Goal: Task Accomplishment & Management: Manage account settings

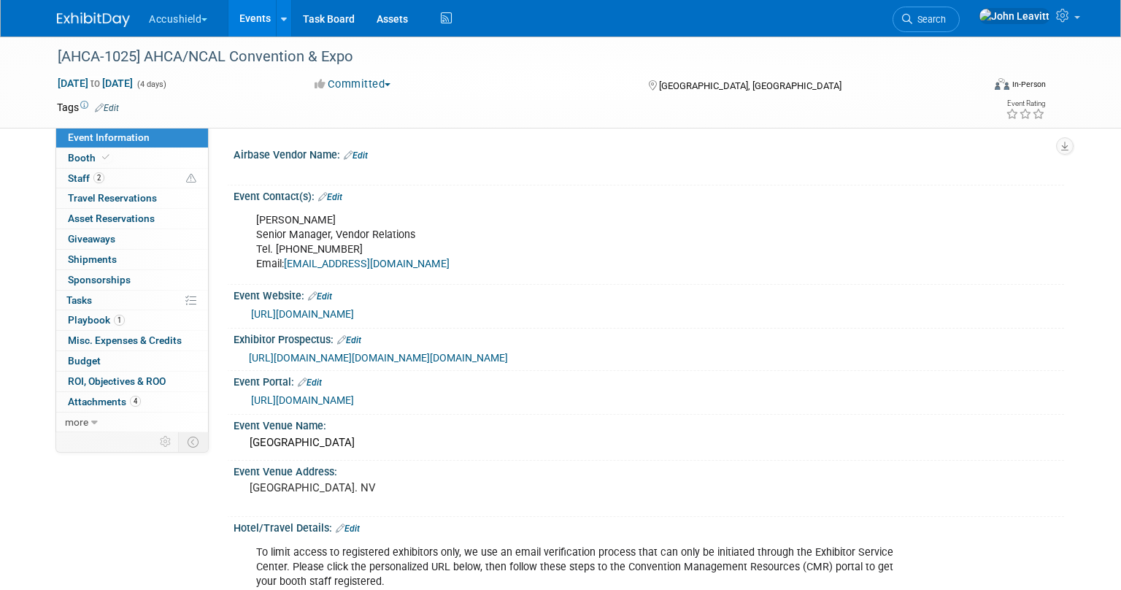
select select "Yes"
select select "WIP"
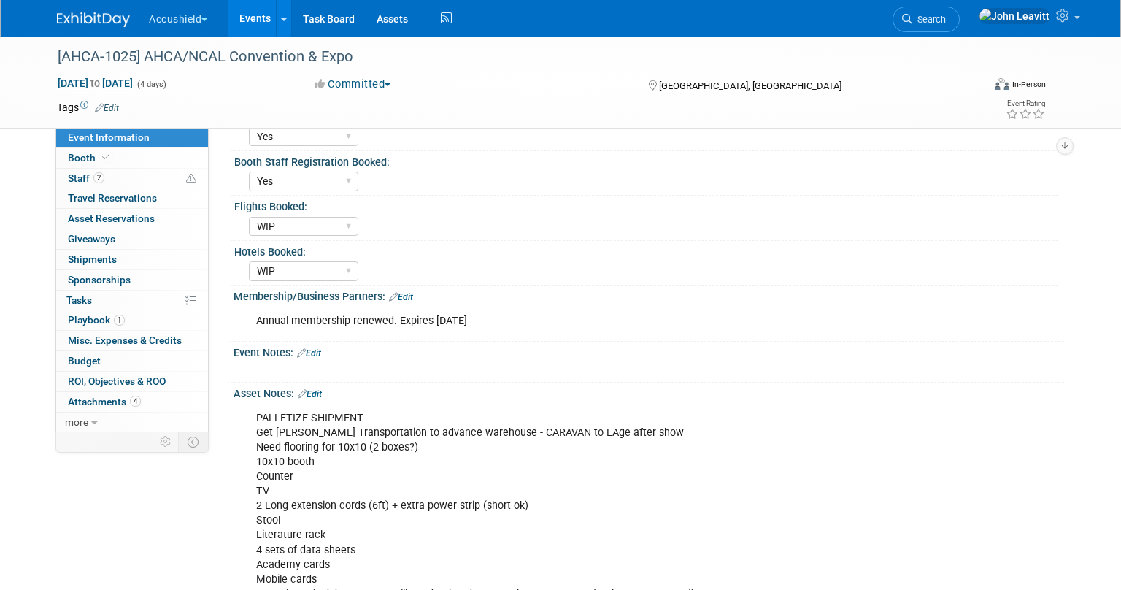
click at [99, 30] on div "Accushield Choose Workspace: accushield [GEOGRAPHIC_DATA] Events Add Event Bulk…" at bounding box center [560, 18] width 1007 height 36
click at [96, 24] on img at bounding box center [93, 19] width 73 height 15
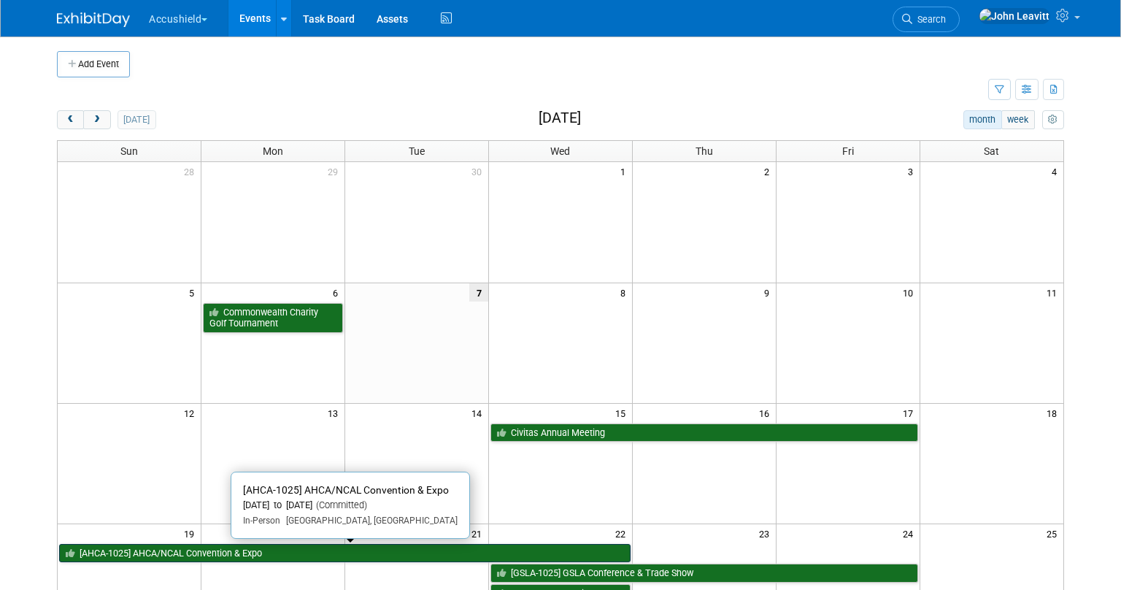
click at [242, 554] on link "[AHCA-1025] AHCA/NCAL Convention & Expo" at bounding box center [344, 553] width 571 height 19
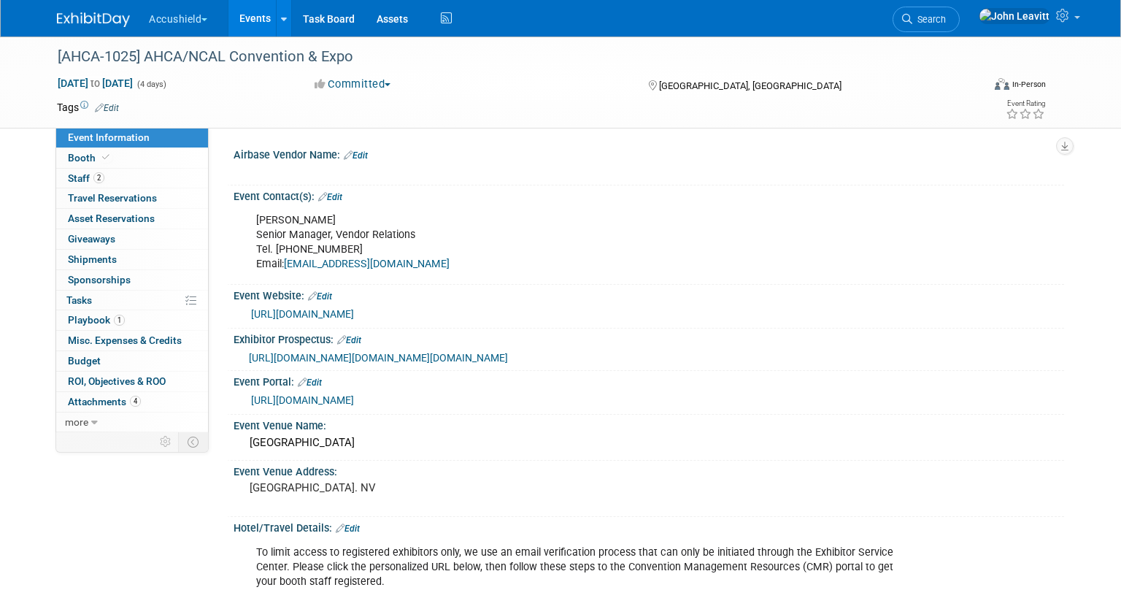
select select "Yes"
select select "WIP"
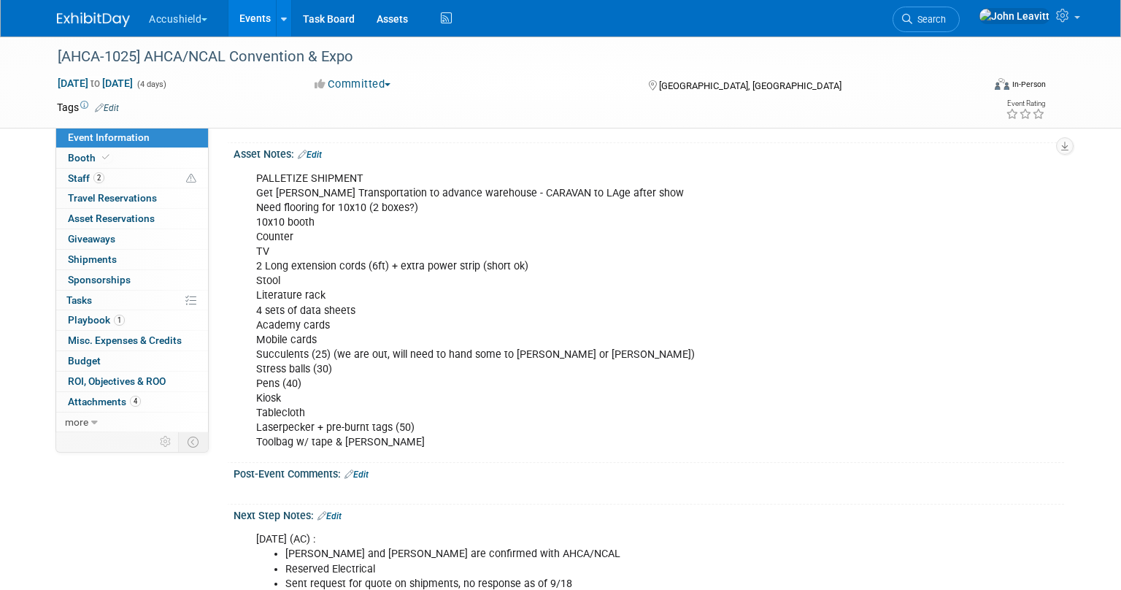
scroll to position [1132, 0]
click at [321, 161] on link "Edit" at bounding box center [310, 155] width 24 height 10
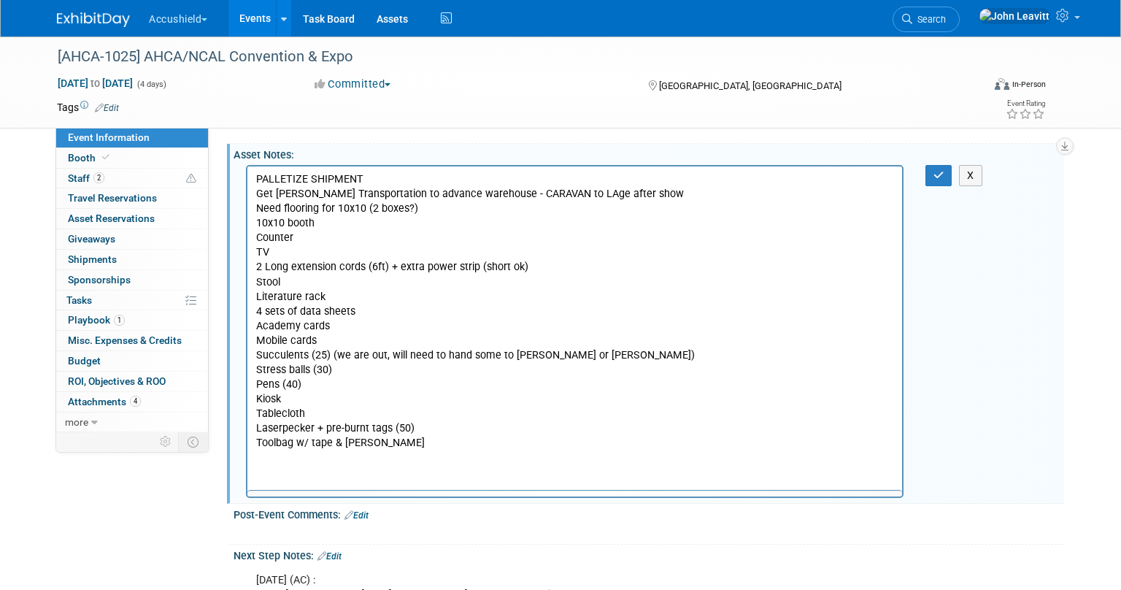
scroll to position [0, 0]
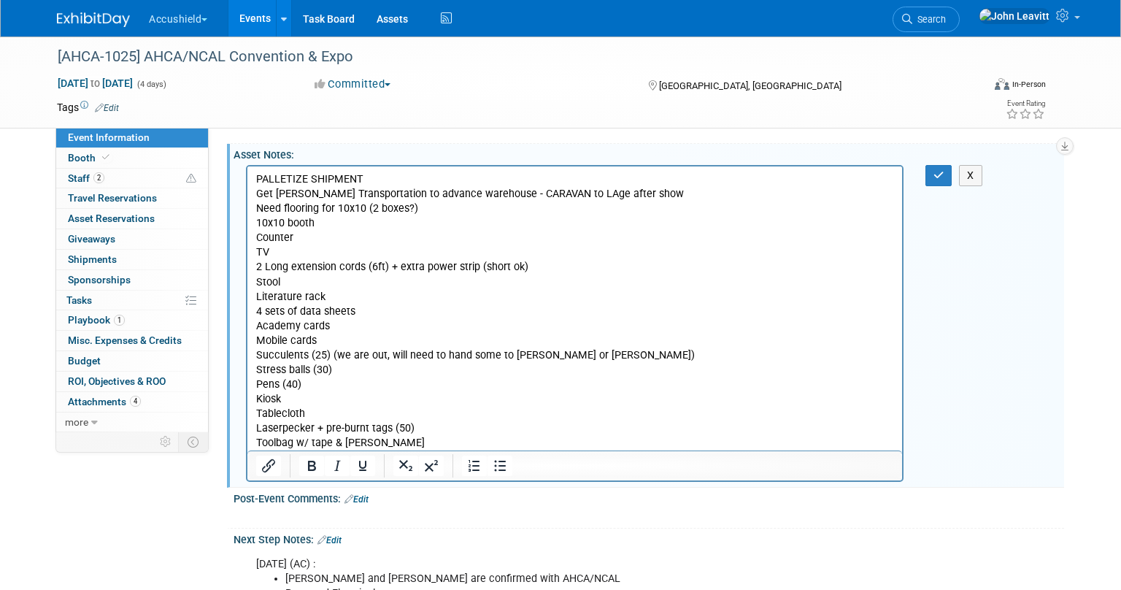
click at [414, 210] on p "PALLETIZE SHIPMENT Get Freeman Transportation to advance warehouse - CARAVAN to…" at bounding box center [575, 310] width 638 height 278
click at [341, 225] on p "PALLETIZE SHIPMENT Get Freeman Transportation to advance warehouse - CARAVAN to…" at bounding box center [575, 310] width 638 height 278
click at [311, 238] on p "PALLETIZE SHIPMENT Get Freeman Transportation to advance warehouse - CARAVAN to…" at bounding box center [575, 310] width 638 height 278
click at [319, 269] on p "PALLETIZE SHIPMENT Get Freeman Transportation to advance warehouse - CARAVAN to…" at bounding box center [575, 310] width 638 height 278
click at [299, 279] on p "PALLETIZE SHIPMENT Get Freeman Transportation to advance warehouse - CARAVAN to…" at bounding box center [575, 310] width 638 height 278
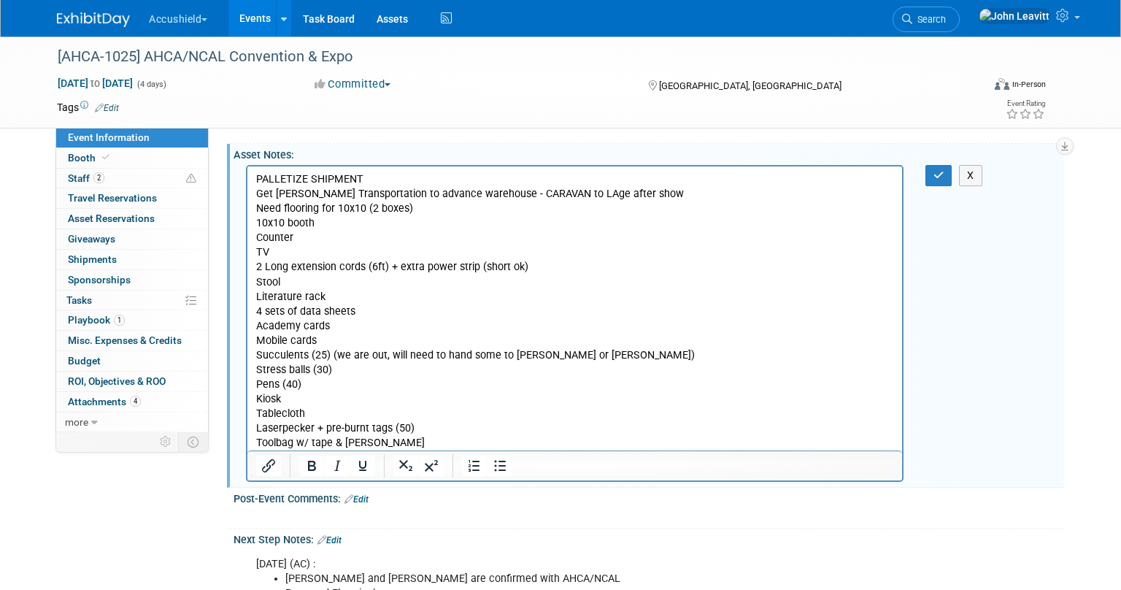
click at [308, 297] on p "PALLETIZE SHIPMENT Get Freeman Transportation to advance warehouse - CARAVAN to…" at bounding box center [575, 310] width 638 height 278
click at [257, 324] on p "PALLETIZE SHIPMENT Get Freeman Transportation to advance warehouse - CARAVAN to…" at bounding box center [575, 310] width 638 height 278
click at [344, 328] on p "PALLETIZE SHIPMENT Get Freeman Transportation to advance warehouse - CARAVAN to…" at bounding box center [575, 310] width 638 height 278
click at [282, 340] on p "PALLETIZE SHIPMENT Get Freeman Transportation to advance warehouse - CARAVAN to…" at bounding box center [575, 310] width 638 height 278
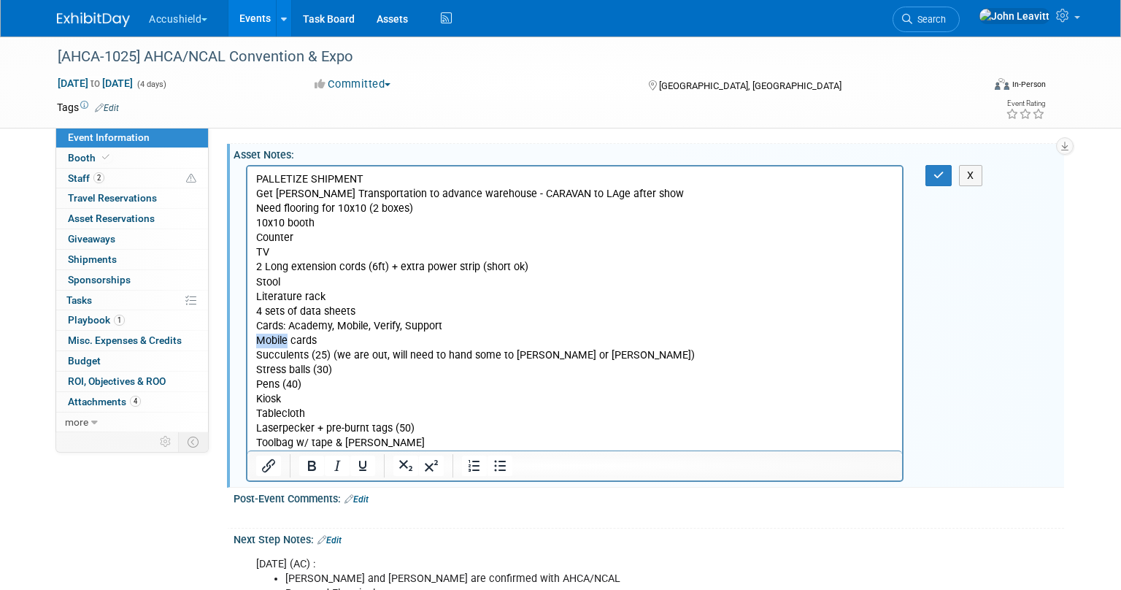
click at [282, 340] on p "PALLETIZE SHIPMENT Get Freeman Transportation to advance warehouse - CARAVAN to…" at bounding box center [575, 310] width 638 height 278
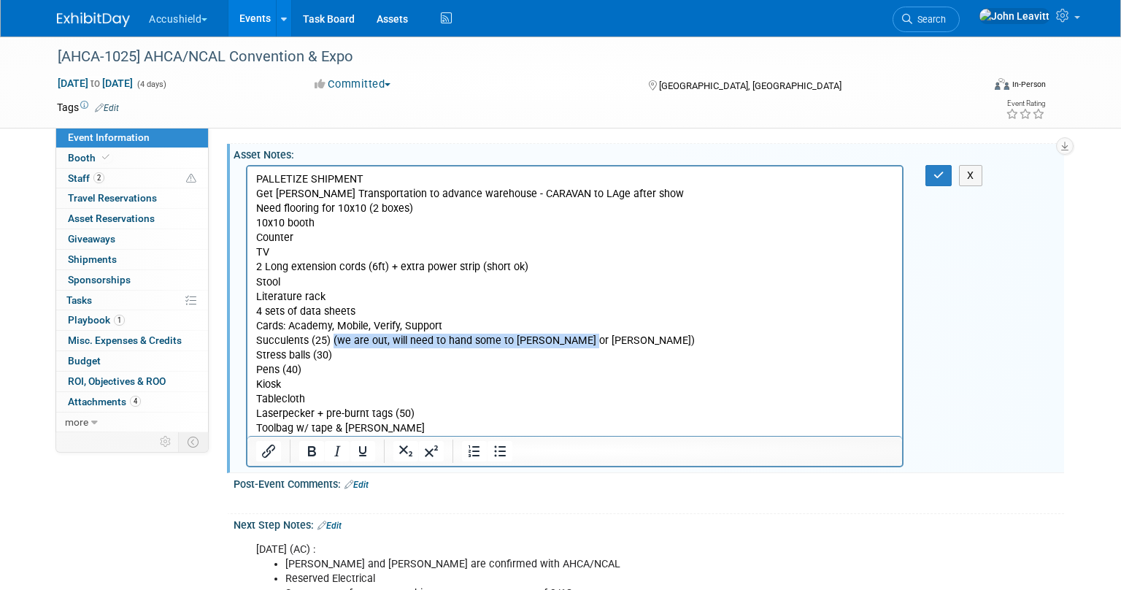
drag, startPoint x: 333, startPoint y: 341, endPoint x: 603, endPoint y: 338, distance: 270.7
click at [603, 338] on p "PALLETIZE SHIPMENT Get Freeman Transportation to advance warehouse - CARAVAN to…" at bounding box center [575, 302] width 638 height 263
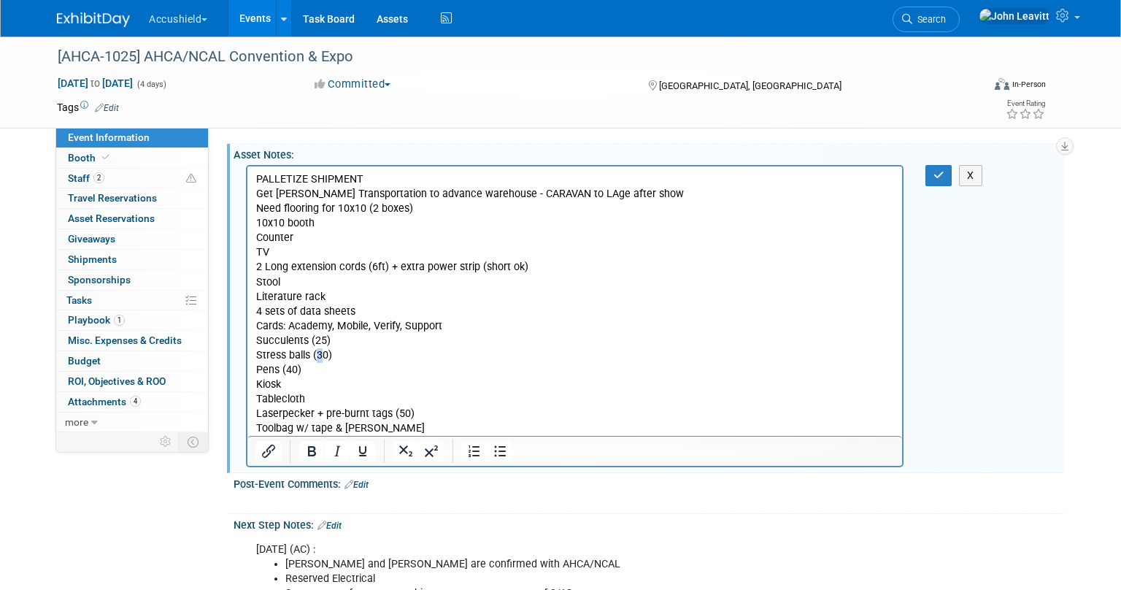
click at [323, 358] on p "PALLETIZE SHIPMENT Get Freeman Transportation to advance warehouse - CARAVAN to…" at bounding box center [575, 302] width 638 height 263
click at [292, 370] on p "PALLETIZE SHIPMENT Get Freeman Transportation to advance warehouse - CARAVAN to…" at bounding box center [575, 302] width 638 height 263
click at [309, 396] on p "PALLETIZE SHIPMENT Get Freeman Transportation to advance warehouse - CARAVAN to…" at bounding box center [575, 302] width 638 height 263
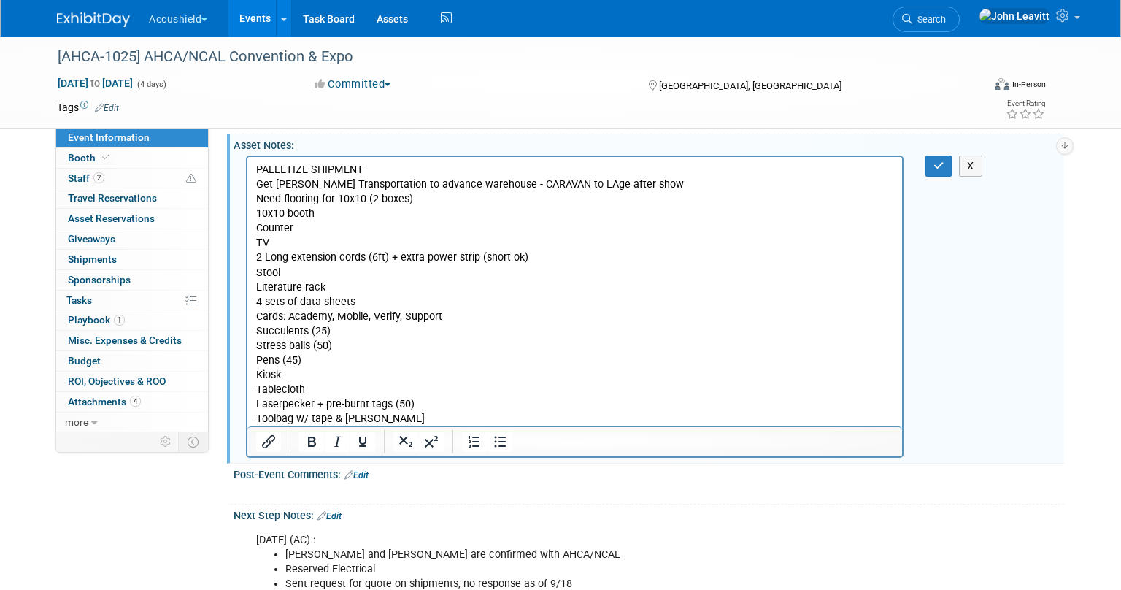
scroll to position [1146, 0]
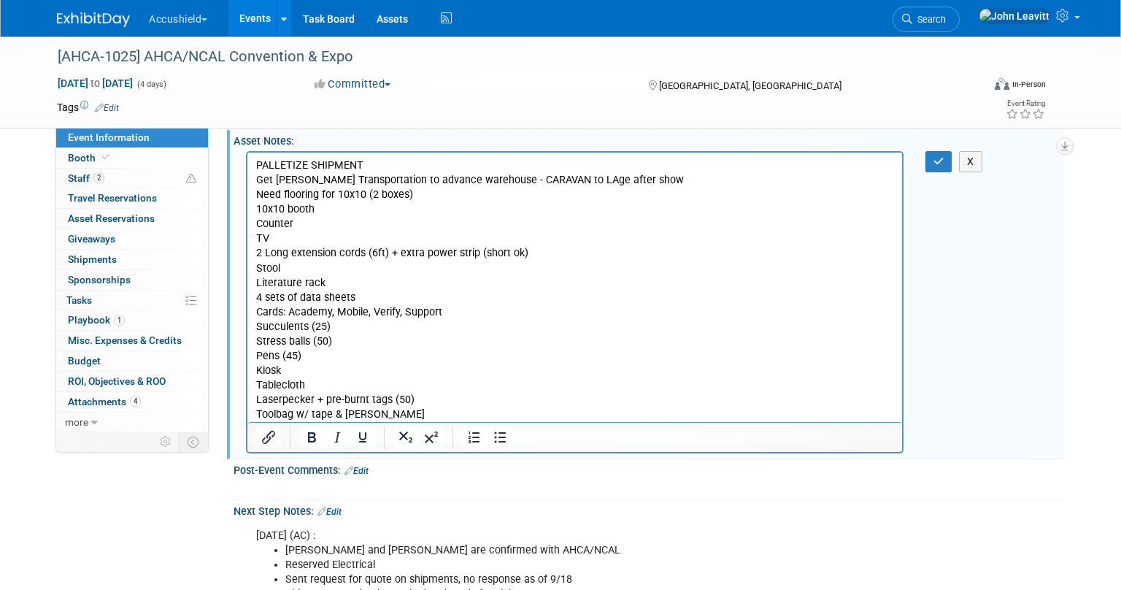
click at [387, 409] on p "PALLETIZE SHIPMENT Get Freeman Transportation to advance warehouse - CARAVAN to…" at bounding box center [575, 289] width 638 height 263
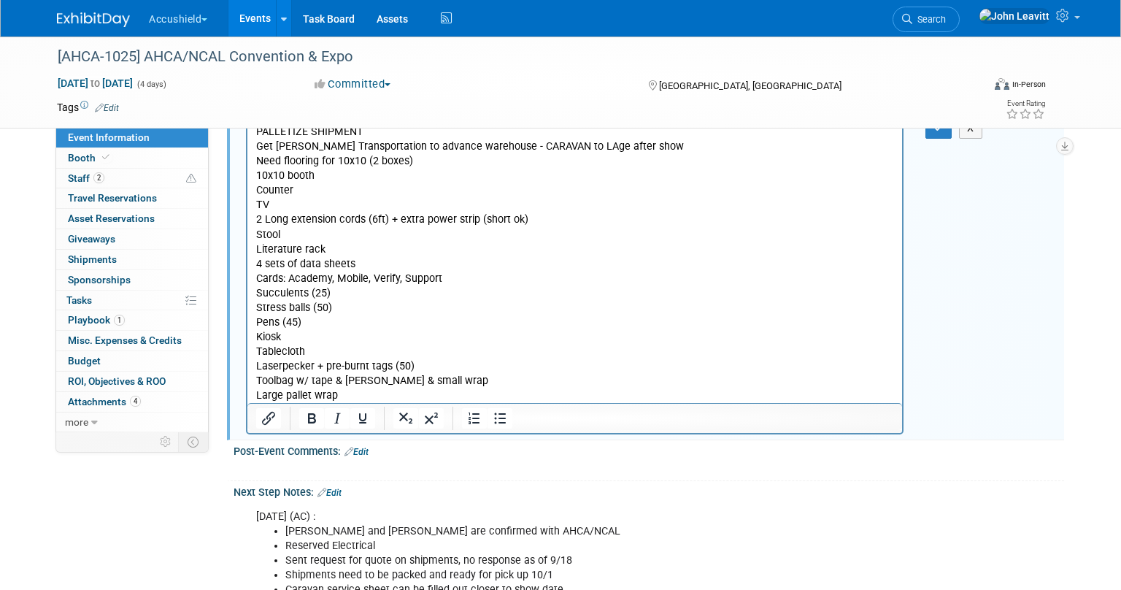
scroll to position [1181, 0]
click at [939, 132] on icon "button" at bounding box center [938, 127] width 11 height 10
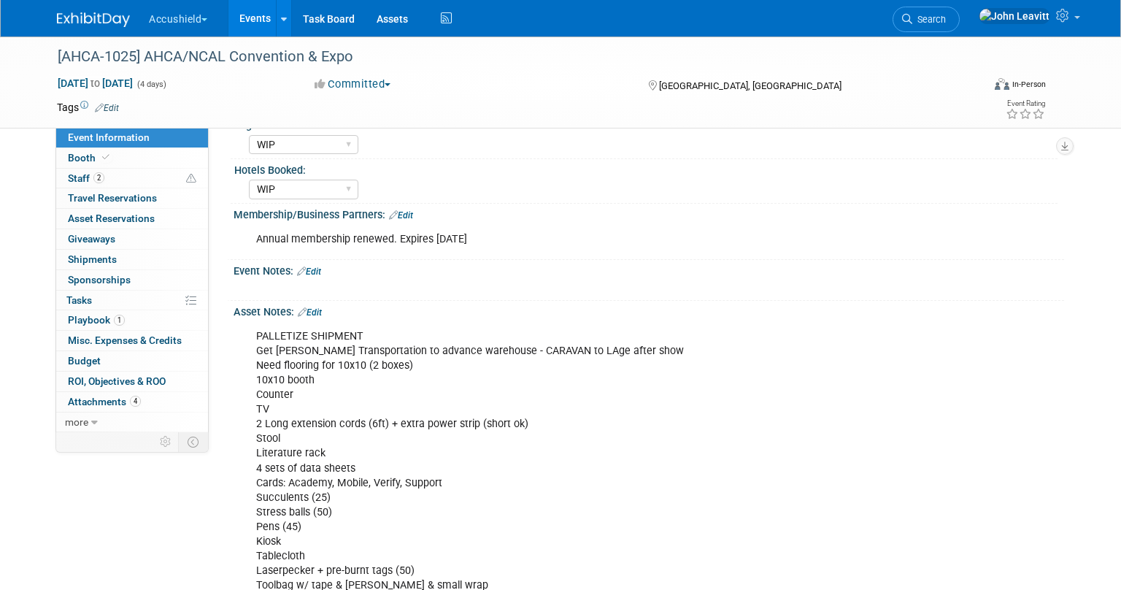
scroll to position [974, 0]
click at [102, 157] on icon at bounding box center [105, 157] width 7 height 8
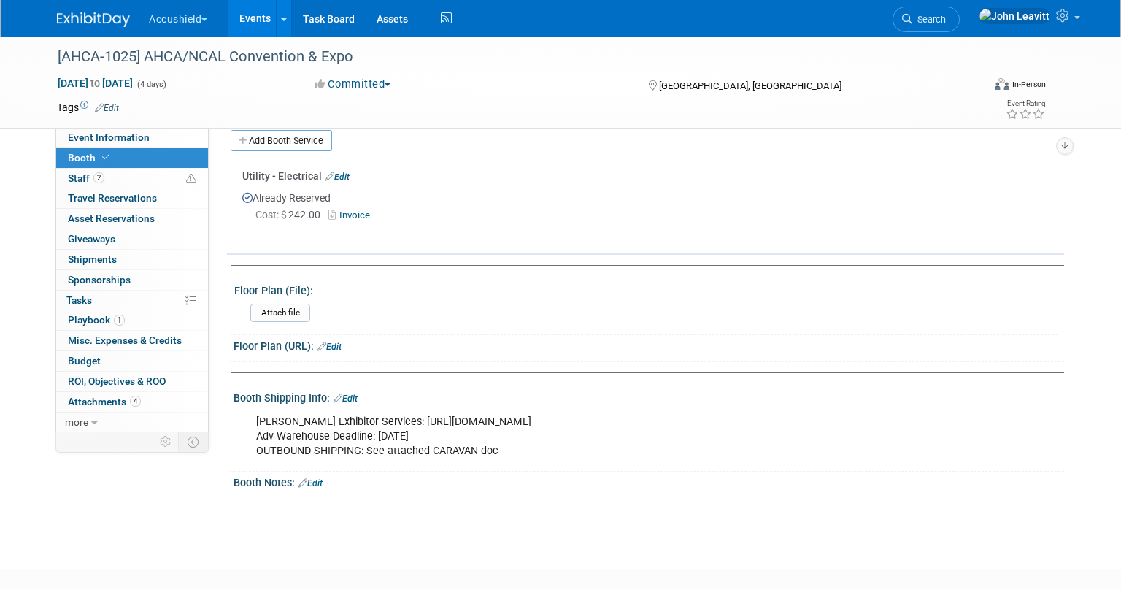
scroll to position [491, 0]
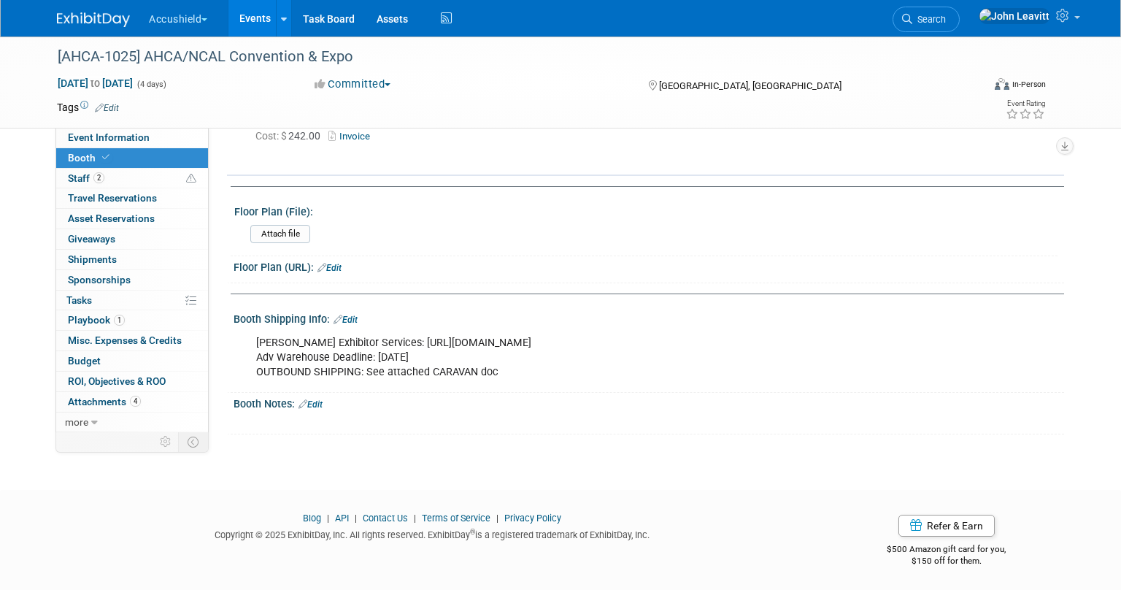
drag, startPoint x: 390, startPoint y: 341, endPoint x: 696, endPoint y: 338, distance: 306.5
click at [696, 338] on div "Freeman Exhibitor Services: https://www.freemanco.com/store/show/landing?showID…" at bounding box center [574, 357] width 657 height 58
copy div "https://www.freemanco.com/store/show/landing?showID=537600"
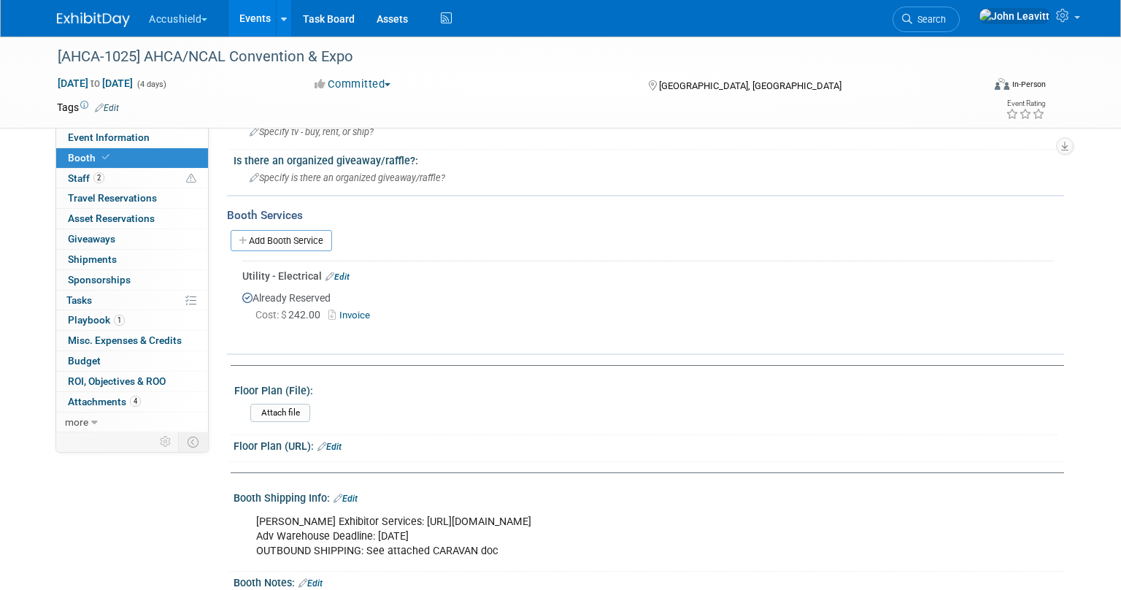
scroll to position [0, 0]
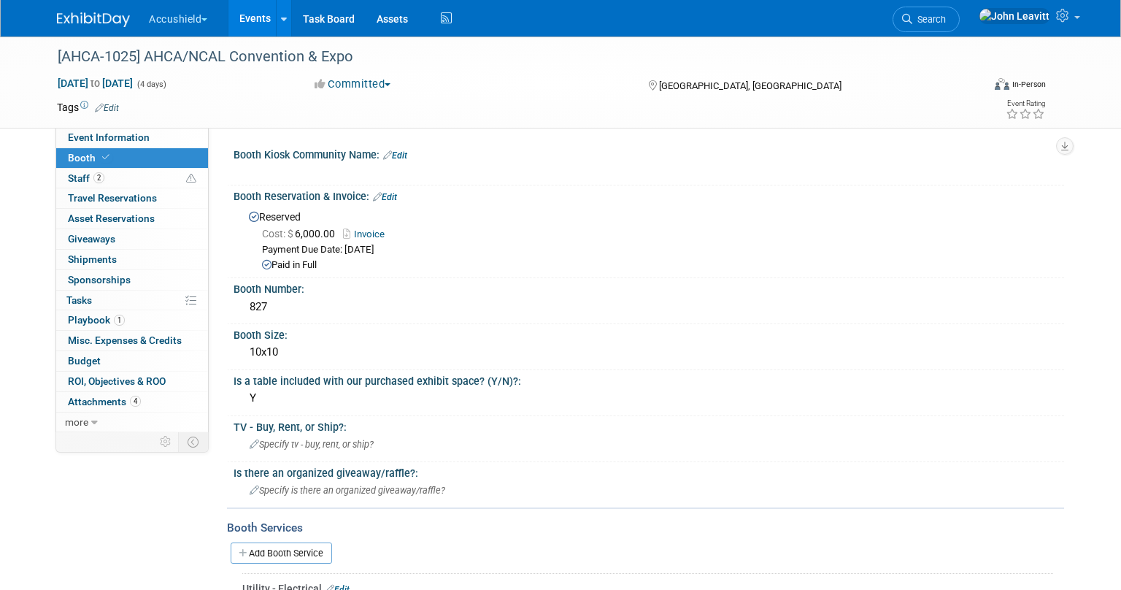
click at [101, 17] on img at bounding box center [93, 19] width 73 height 15
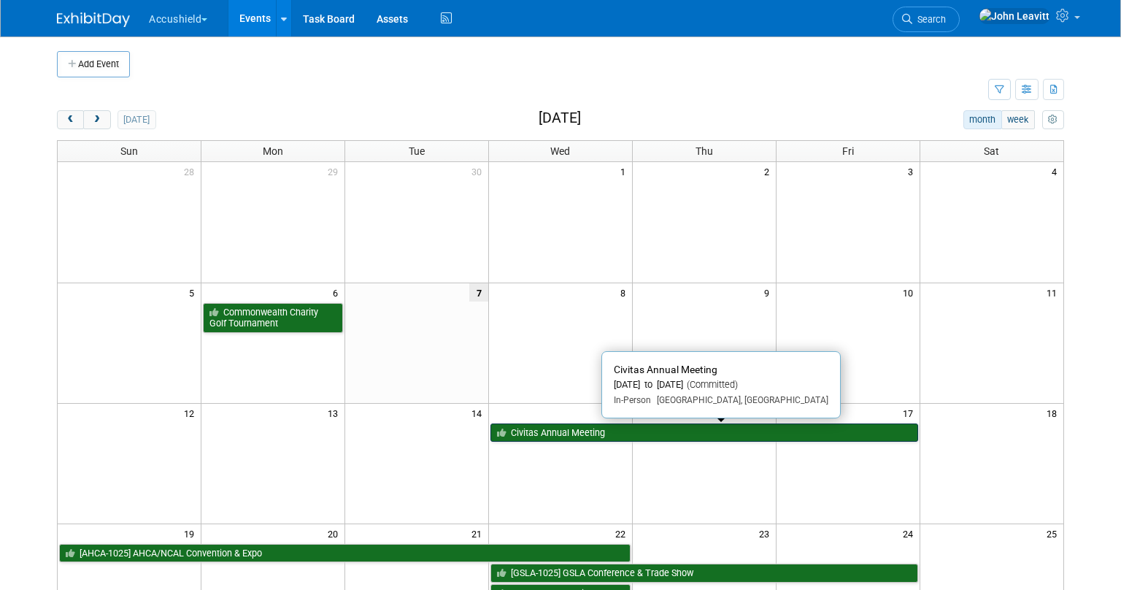
click at [567, 434] on link "Civitas Annual Meeting" at bounding box center [704, 432] width 428 height 19
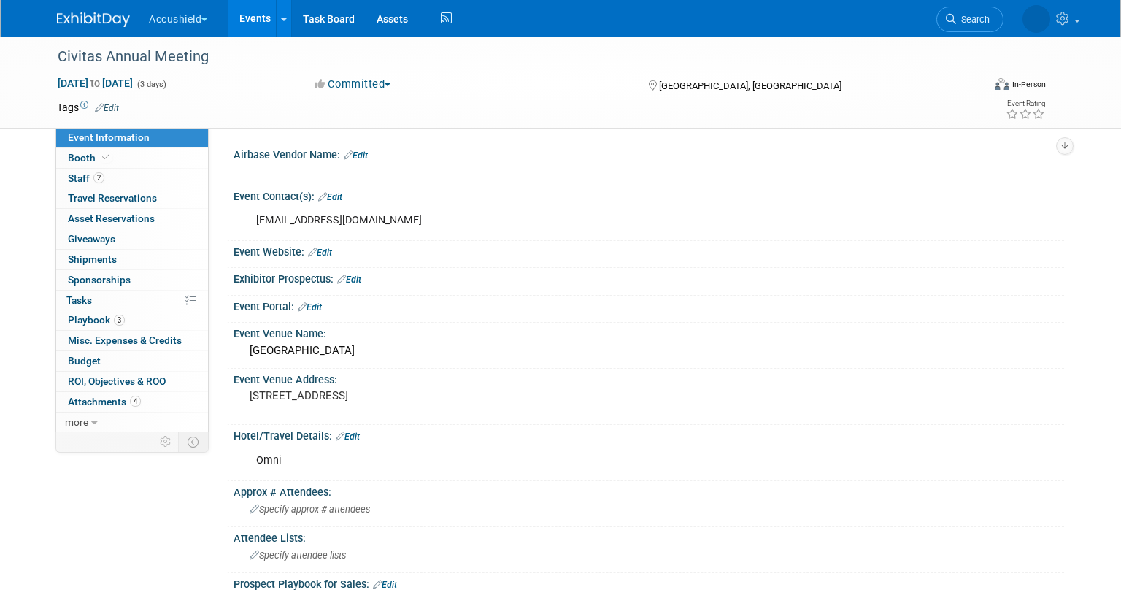
select select "Yes"
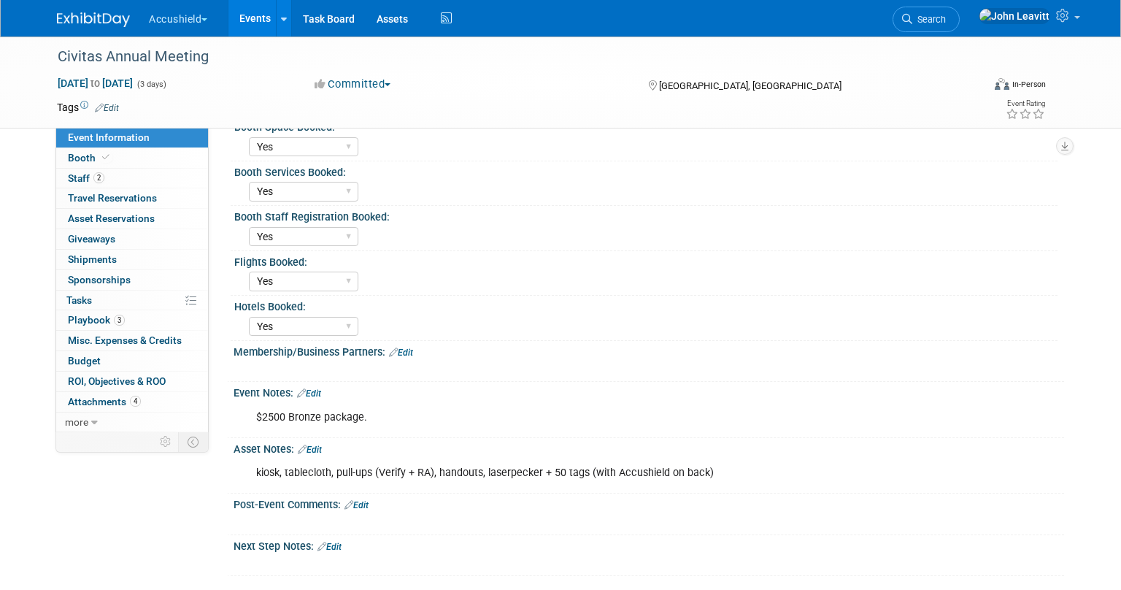
scroll to position [487, 0]
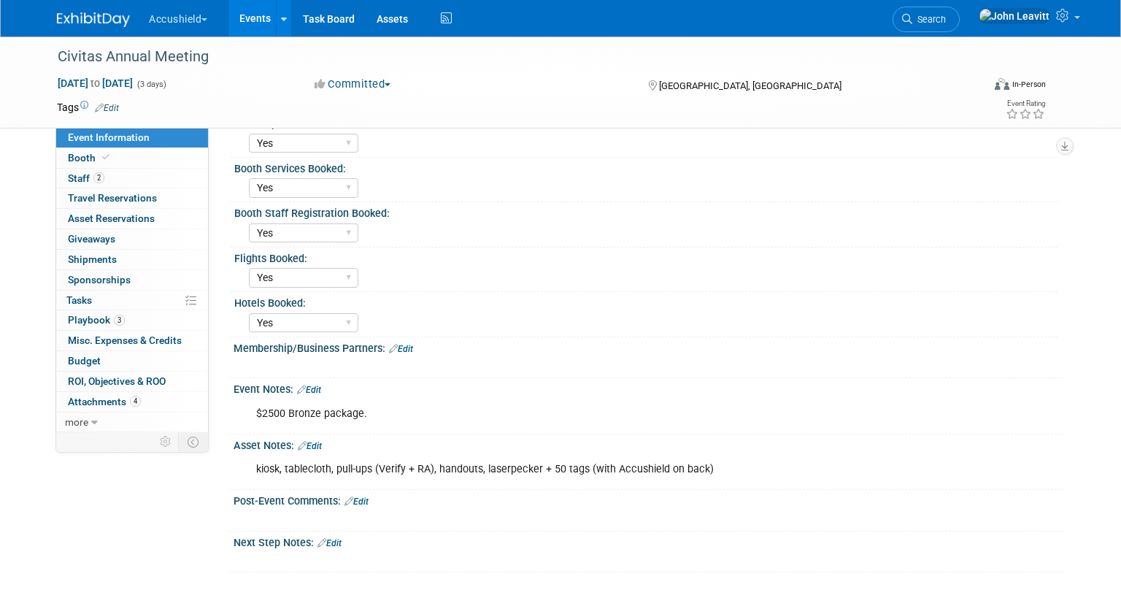
click at [316, 443] on link "Edit" at bounding box center [310, 446] width 24 height 10
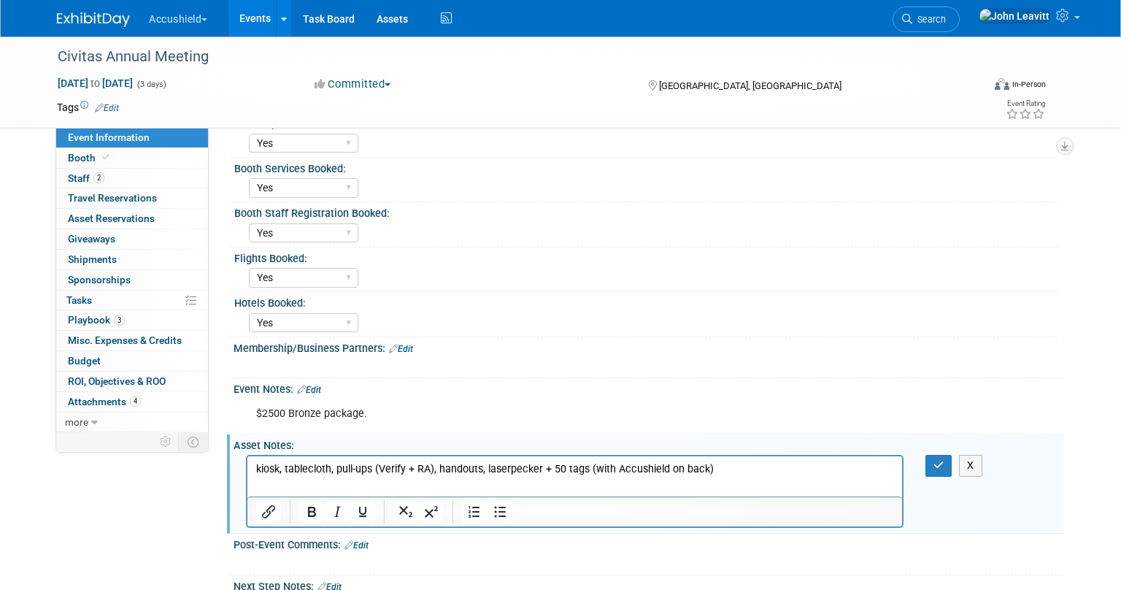
scroll to position [0, 0]
click at [731, 466] on p "kiosk, tablecloth, pull-ups (Verify + RA), handouts, laserpecker + 50 tags (wit…" at bounding box center [575, 469] width 638 height 15
click at [926, 461] on button "button" at bounding box center [938, 465] width 27 height 21
